Goal: Communication & Community: Answer question/provide support

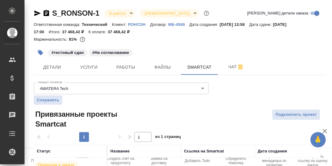
scroll to position [34, 0]
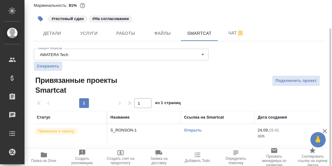
click at [42, 155] on icon "button" at bounding box center [44, 154] width 6 height 5
drag, startPoint x: 234, startPoint y: 33, endPoint x: 232, endPoint y: 46, distance: 13.7
click at [234, 32] on span "Чат" at bounding box center [236, 33] width 29 height 8
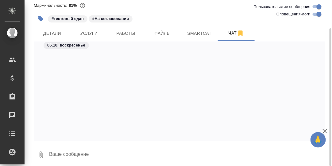
scroll to position [16520, 0]
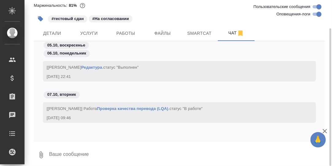
click at [79, 158] on textarea at bounding box center [187, 154] width 277 height 21
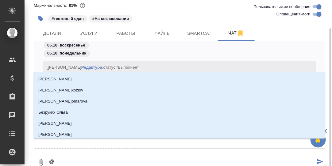
type textarea "@С"
type input "С"
type textarea "@Се"
type input "Се"
type textarea "@Сер"
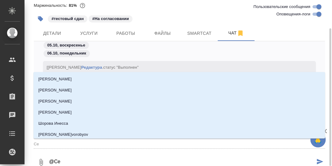
type input "Сер"
type textarea "@Серг"
type input "Серг"
type textarea "@Серге"
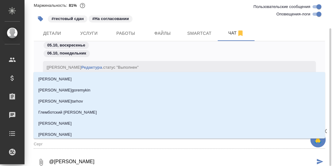
type input "Серге"
type textarea "@Сергее"
type input "Сергее"
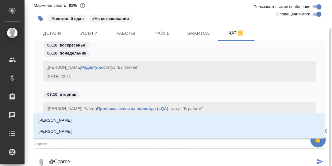
type textarea "@Сергеев"
type input "Сергеев"
type textarea "@Сергеева"
type input "Сергеева"
type textarea "@Сергеева"
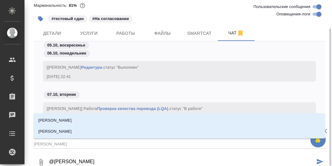
type input "Сергеева"
type textarea "@Сергеева А"
type input "Сергеева А"
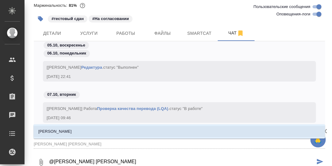
drag, startPoint x: 67, startPoint y: 130, endPoint x: 80, endPoint y: 139, distance: 15.4
click at [68, 130] on p "[PERSON_NAME]" at bounding box center [54, 131] width 33 height 6
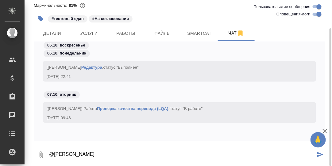
click at [100, 154] on textarea "@Сергеева Анастасия" at bounding box center [182, 154] width 267 height 21
paste textarea "https://drive.awatera.com/apps/files/files/10562364?dir=/Shares/%D0%A0%D0%9E%D0…"
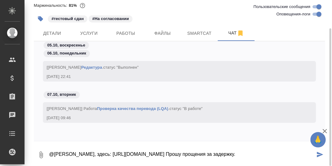
type textarea "@Сергеева Анастасия, здесь: https://drive.awatera.com/apps/files/files/10562364…"
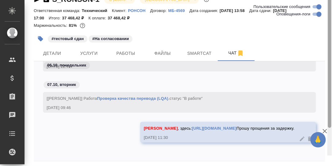
scroll to position [37, 0]
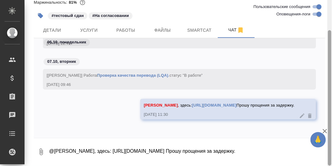
drag, startPoint x: 330, startPoint y: 83, endPoint x: 275, endPoint y: 127, distance: 70.2
click at [330, 115] on div at bounding box center [329, 97] width 3 height 135
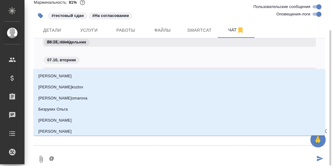
type textarea "@З"
type input "З"
type textarea "@За"
type input "За"
type textarea "@Заб"
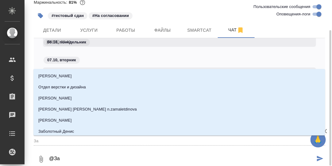
type input "Заб"
type textarea "@Забо"
type input "Забо"
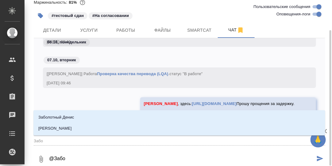
type textarea "@Забор"
type input "Забор"
type textarea "@Заборо"
type input "Заборо"
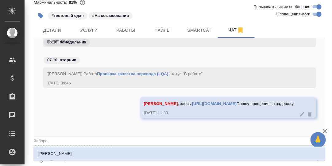
click at [72, 154] on p "[PERSON_NAME]" at bounding box center [54, 153] width 33 height 6
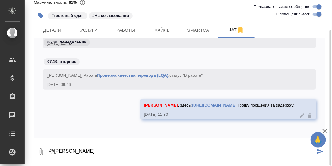
type textarea "@Заборова Александра"
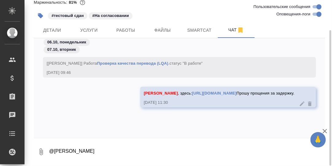
scroll to position [15689, 0]
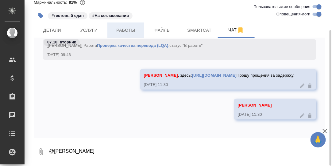
drag, startPoint x: 127, startPoint y: 30, endPoint x: 133, endPoint y: 37, distance: 9.1
click at [128, 31] on span "Работы" at bounding box center [125, 30] width 29 height 8
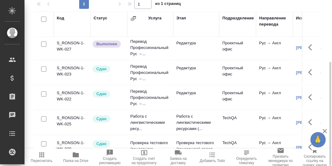
scroll to position [123, 0]
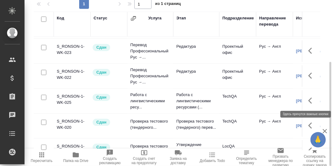
click at [309, 99] on icon "button" at bounding box center [311, 100] width 4 height 6
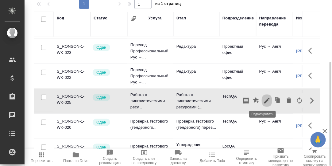
click at [264, 99] on icon "button" at bounding box center [267, 101] width 6 height 6
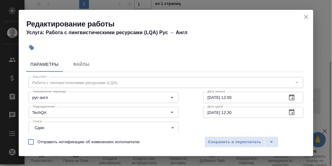
click at [308, 15] on icon "close" at bounding box center [306, 17] width 4 height 4
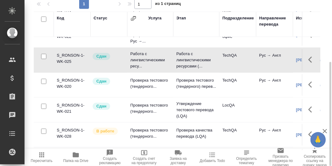
scroll to position [213, 0]
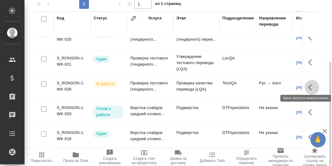
click at [309, 84] on icon "button" at bounding box center [312, 87] width 7 height 7
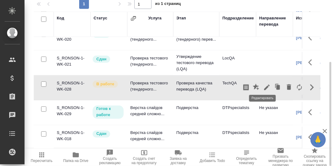
click at [264, 84] on icon "button" at bounding box center [267, 87] width 6 height 6
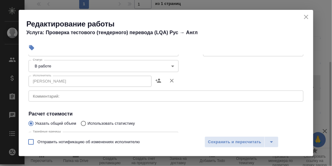
scroll to position [123, 0]
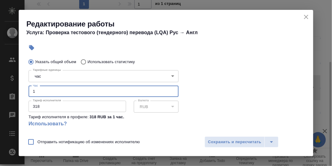
click at [25, 92] on div "Параметры Файлы Вид работ Проверка качества перевода (LQA) Вид работ Направлени…" at bounding box center [166, 93] width 295 height 78
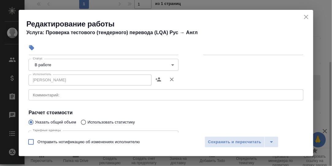
scroll to position [61, 0]
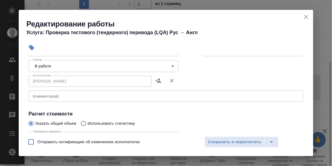
type input "2"
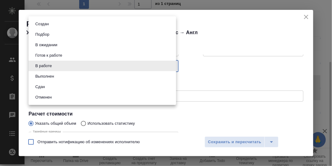
drag, startPoint x: 170, startPoint y: 65, endPoint x: 80, endPoint y: 84, distance: 92.2
click at [169, 65] on body "🙏 .cls-1 fill:#fff; AWATERA Румянцева Дарья d.rumyantseva Клиенты Спецификации …" at bounding box center [166, 83] width 332 height 166
click at [46, 87] on button "Сдан" at bounding box center [39, 86] width 13 height 7
type input "closed"
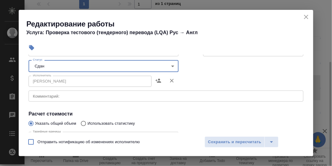
drag, startPoint x: 224, startPoint y: 139, endPoint x: 220, endPoint y: 136, distance: 5.2
click at [222, 139] on span "Сохранить и пересчитать" at bounding box center [234, 141] width 53 height 7
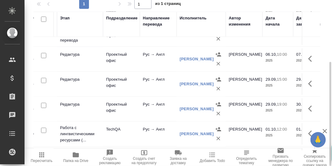
scroll to position [90, 117]
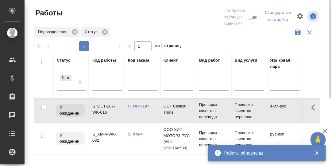
scroll to position [61, 0]
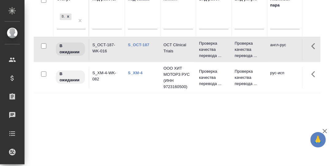
click at [138, 45] on link "S_OCT-187" at bounding box center [139, 44] width 22 height 5
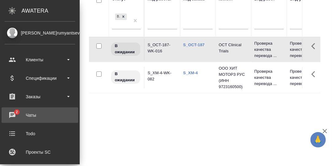
click at [11, 115] on div "Чаты" at bounding box center [40, 114] width 71 height 9
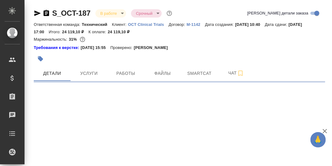
select select "RU"
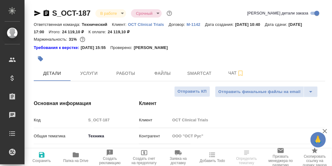
type textarea "x"
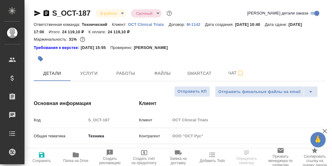
type textarea "x"
type input "[PERSON_NAME]"
type input "Сеитов Павел"
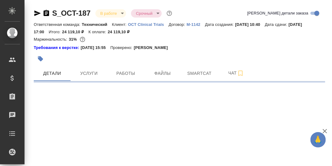
select select "RU"
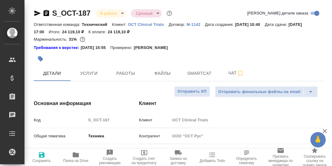
type textarea "x"
click at [126, 75] on span "Работы" at bounding box center [125, 73] width 29 height 8
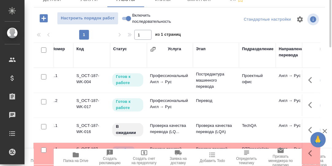
scroll to position [12, 0]
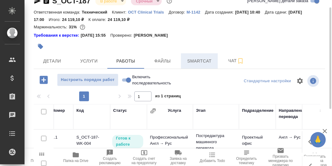
click at [199, 61] on span "Smartcat" at bounding box center [199, 61] width 29 height 8
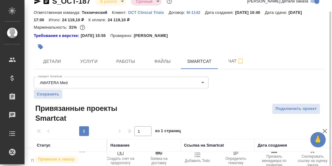
scroll to position [40, 0]
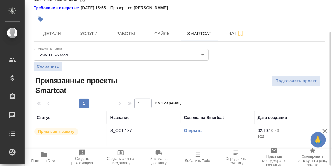
click at [192, 128] on link "Открыть" at bounding box center [193, 130] width 18 height 5
click at [194, 130] on link "Открыть" at bounding box center [193, 130] width 18 height 5
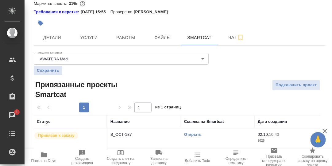
click at [196, 132] on link "Открыть" at bounding box center [193, 134] width 18 height 5
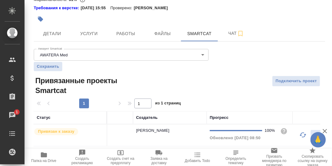
scroll to position [0, 0]
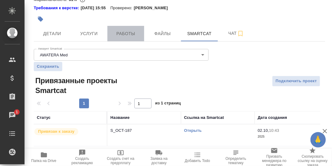
click at [115, 33] on span "Работы" at bounding box center [125, 34] width 29 height 8
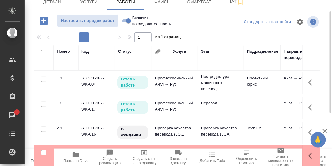
scroll to position [43, 0]
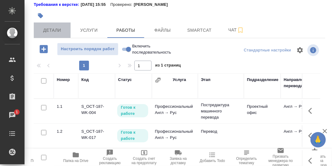
drag, startPoint x: 56, startPoint y: 29, endPoint x: 84, endPoint y: 41, distance: 30.1
click at [56, 29] on span "Детали" at bounding box center [51, 30] width 29 height 8
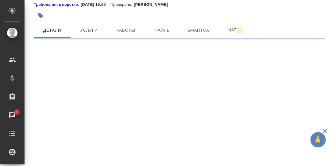
select select "RU"
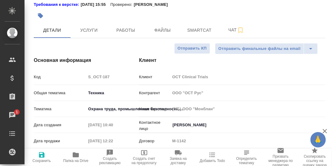
type textarea "x"
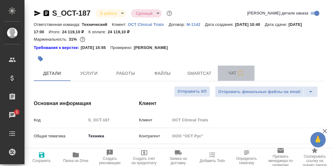
click at [233, 72] on span "Чат" at bounding box center [236, 73] width 29 height 8
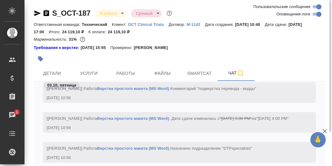
scroll to position [43, 0]
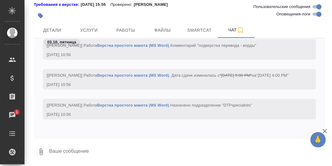
click at [70, 151] on textarea at bounding box center [187, 151] width 277 height 21
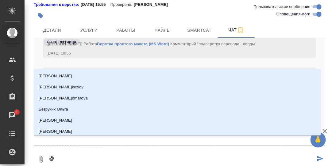
type textarea "@Б"
type input "Б"
type textarea "@Бе"
type input "Бе"
type textarea "@Бел"
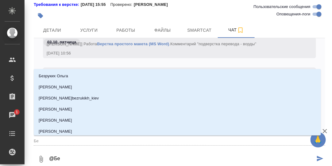
type input "Бел"
type textarea "@Беля"
type input "Беля"
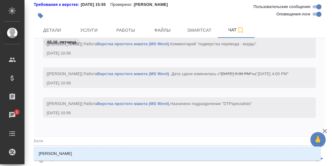
type textarea "@Беляк"
type input "Беляк"
type textarea "@Беляко"
type input "Беляко"
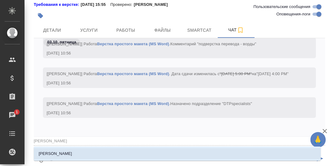
click at [68, 154] on p "[PERSON_NAME]" at bounding box center [55, 153] width 33 height 6
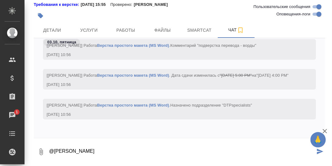
click at [89, 151] on textarea "@Белякова Юлия" at bounding box center [182, 151] width 267 height 21
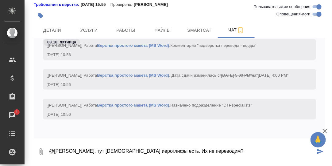
paste textarea
type textarea "@Белякова Юлия, тут японские иероглифы есть. Их не переводим?"
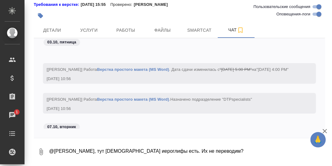
scroll to position [12082, 0]
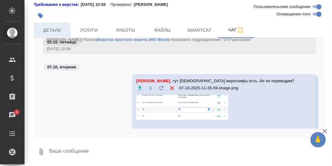
drag, startPoint x: 53, startPoint y: 27, endPoint x: 64, endPoint y: 29, distance: 11.0
click at [53, 27] on span "Детали" at bounding box center [51, 30] width 29 height 8
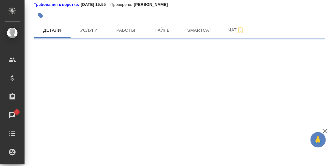
select select "RU"
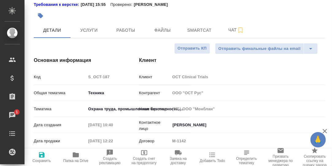
type textarea "x"
click at [76, 156] on icon "button" at bounding box center [76, 154] width 6 height 5
type textarea "x"
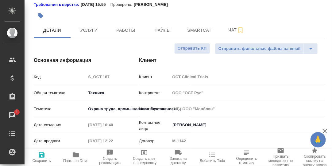
type textarea "x"
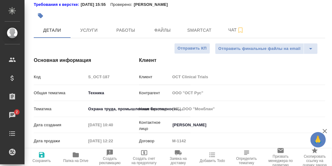
type textarea "x"
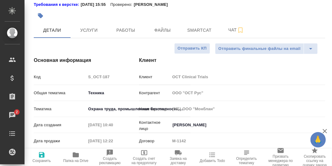
type textarea "x"
click at [232, 30] on span "Чат" at bounding box center [236, 30] width 29 height 8
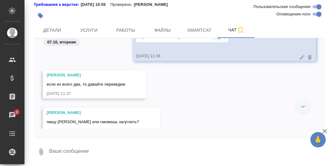
scroll to position [12821, 0]
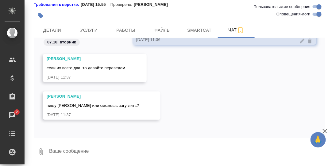
click at [82, 154] on textarea at bounding box center [187, 151] width 277 height 21
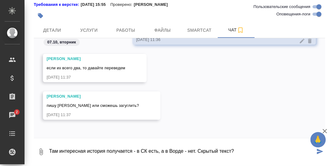
type textarea "Там интересная история получается - в СК есть, а в Ворде - нет. Скрытый текст?"
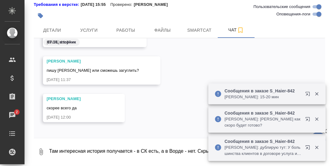
scroll to position [12859, 0]
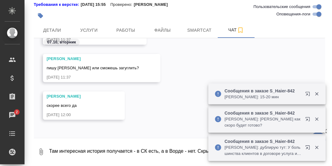
click at [318, 95] on icon "button" at bounding box center [318, 94] width 6 height 6
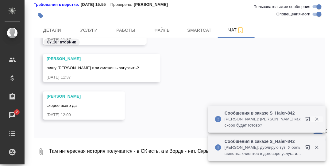
click at [316, 120] on icon "button" at bounding box center [318, 119] width 6 height 6
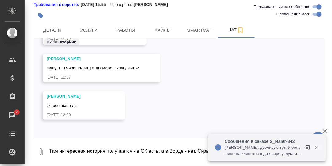
click at [316, 147] on icon "button" at bounding box center [318, 147] width 6 height 6
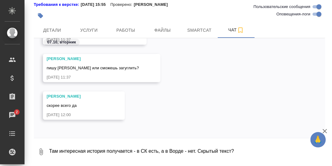
click at [91, 144] on textarea "Там интересная история получается - в СК есть, а в Ворде - нет. Скрытый текст?" at bounding box center [187, 151] width 277 height 21
type textarea "Пока перевела сама как "Примечание". Посмотрим, есть ли такое в др. документах."
